Goal: Transaction & Acquisition: Purchase product/service

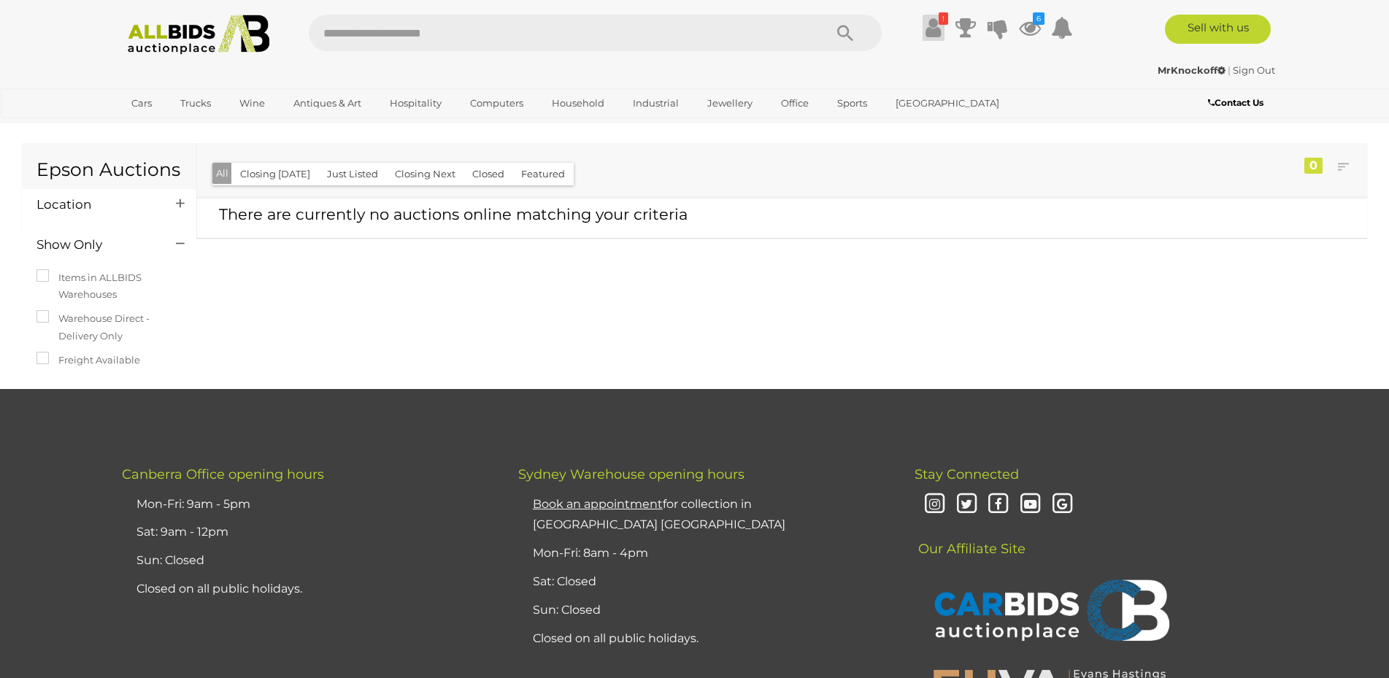
click at [931, 26] on icon at bounding box center [933, 28] width 15 height 26
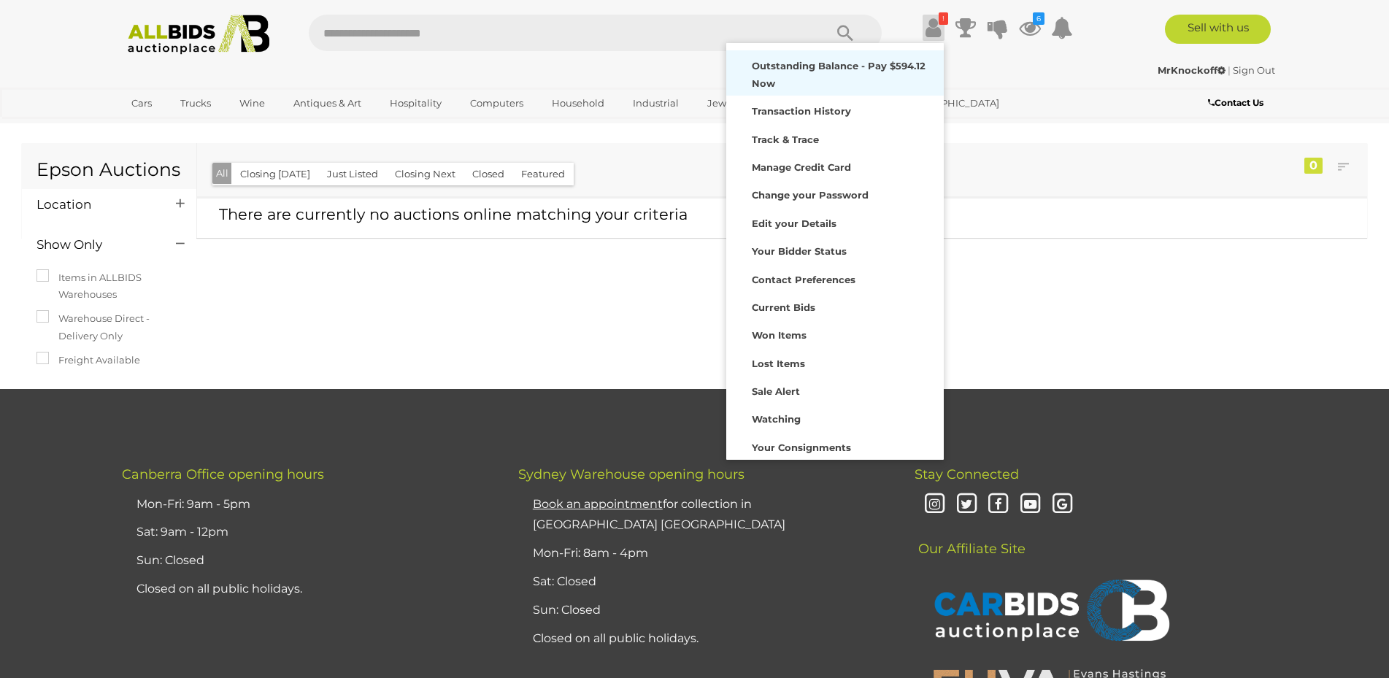
click at [872, 64] on strong "Outstanding Balance - Pay $594.12 Now" at bounding box center [839, 74] width 174 height 28
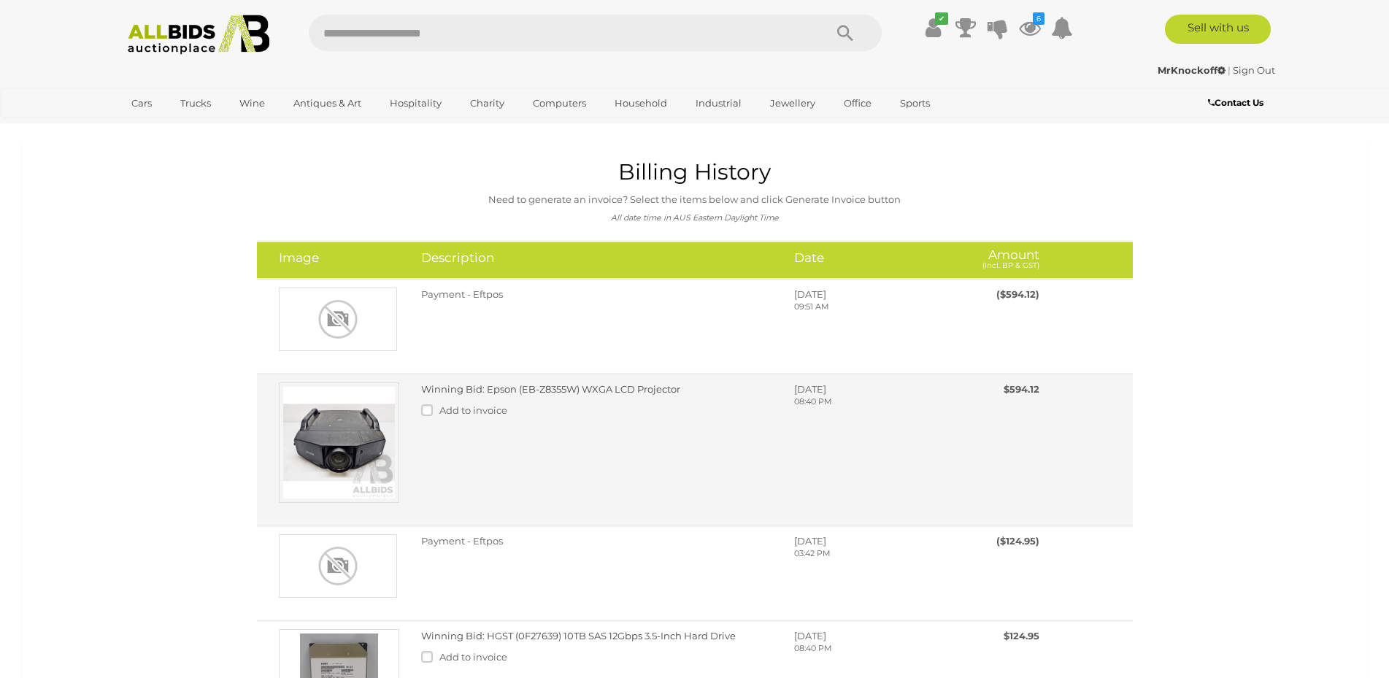
click at [554, 392] on link "Winning Bid: Epson (EB-Z8355W) WXGA LCD Projector" at bounding box center [550, 389] width 259 height 12
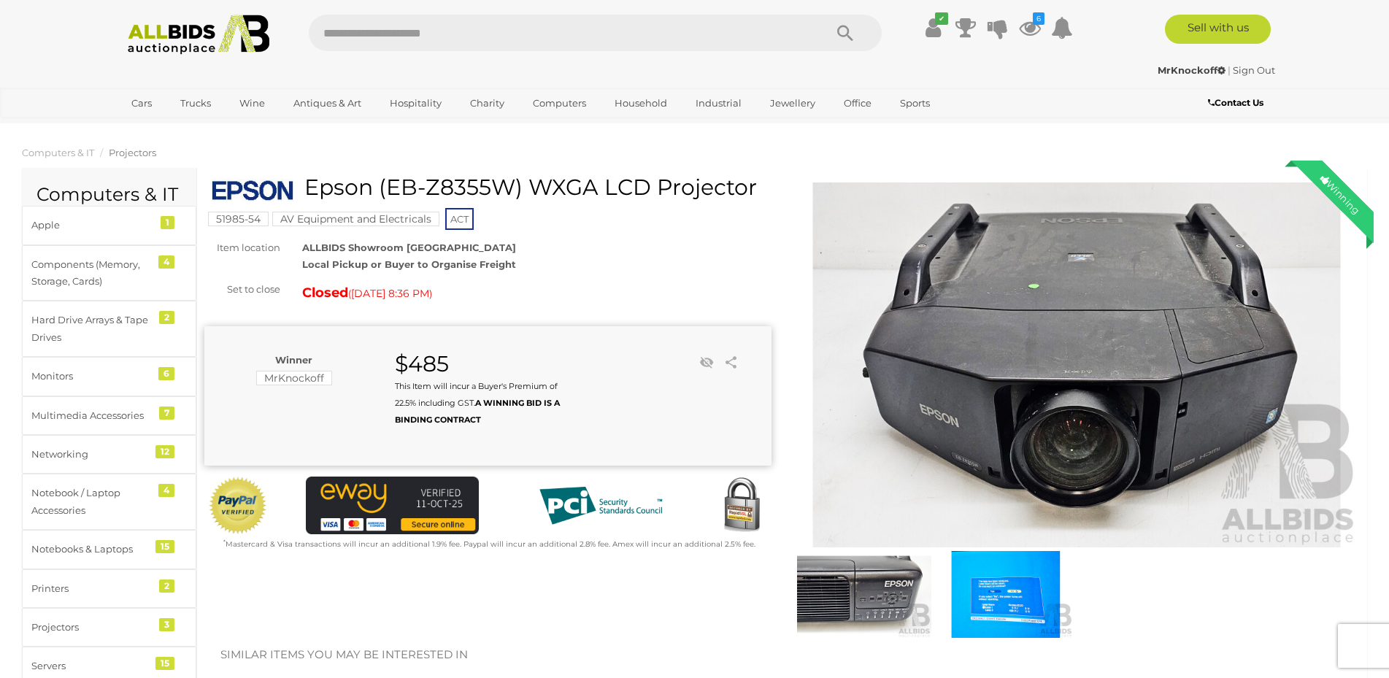
drag, startPoint x: 391, startPoint y: 183, endPoint x: 518, endPoint y: 191, distance: 127.2
click at [518, 191] on h1 "Epson (EB-Z8355W) WXGA LCD Projector" at bounding box center [490, 187] width 556 height 24
copy h1 "EB-Z8355W"
